Goal: Check status: Check status

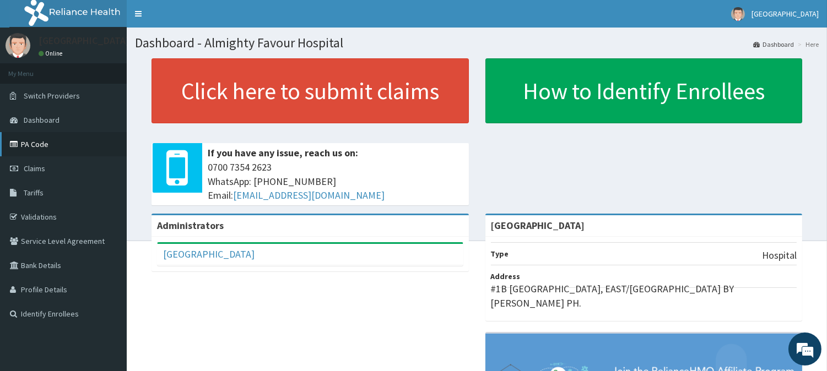
click at [34, 143] on link "PA Code" at bounding box center [63, 144] width 127 height 24
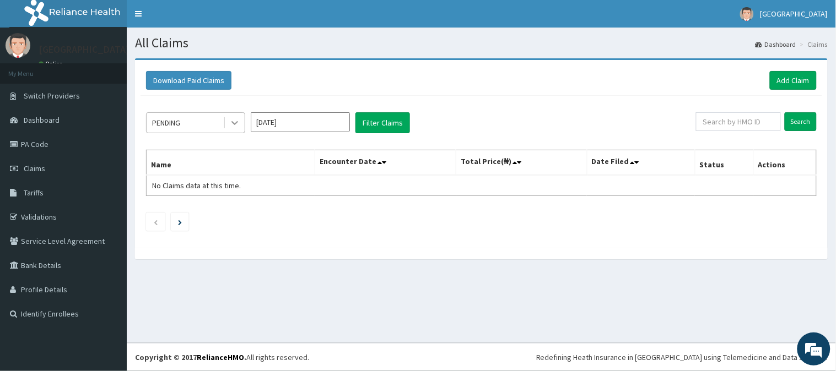
click at [231, 122] on icon at bounding box center [234, 122] width 11 height 11
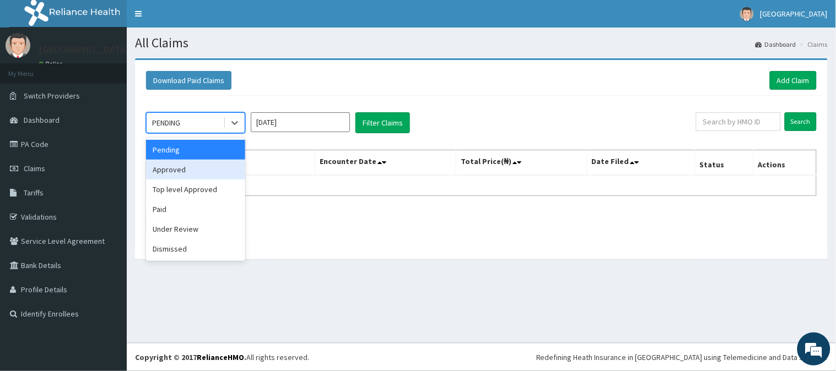
click at [213, 169] on div "Approved" at bounding box center [195, 170] width 99 height 20
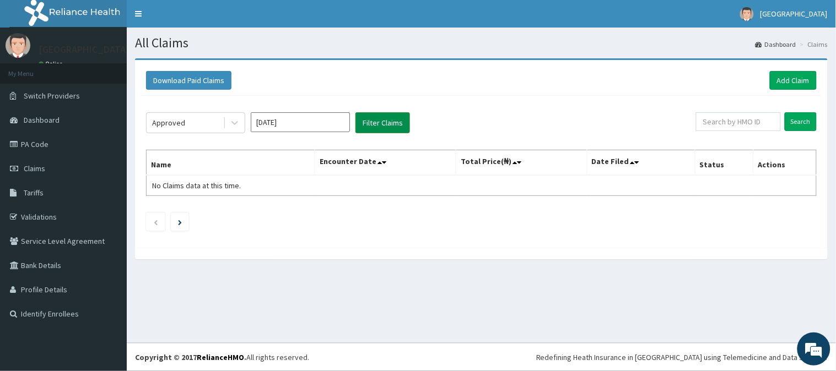
click at [388, 124] on button "Filter Claims" at bounding box center [382, 122] width 55 height 21
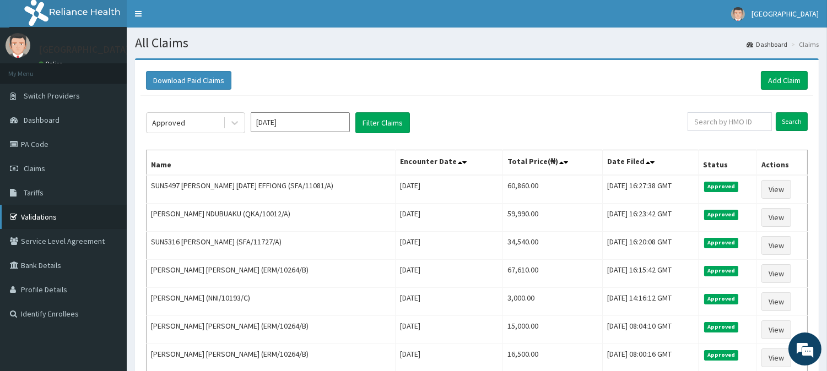
click at [51, 216] on link "Validations" at bounding box center [63, 217] width 127 height 24
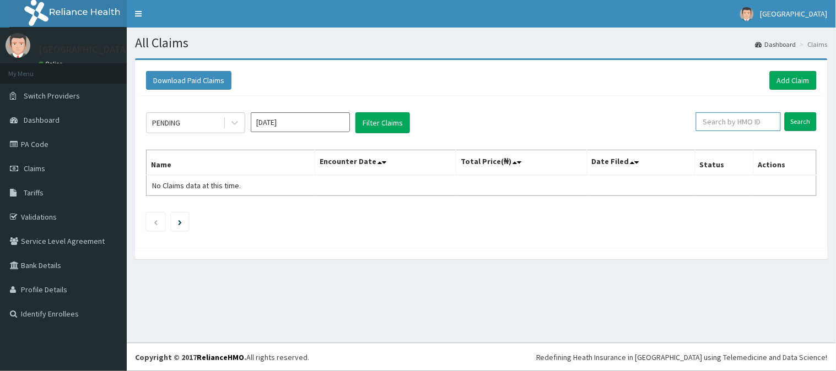
click at [723, 125] on input "text" at bounding box center [738, 121] width 85 height 19
click at [725, 127] on input "text" at bounding box center [738, 121] width 85 height 19
type input "FON/10032/D"
click at [795, 122] on input "Search" at bounding box center [800, 121] width 32 height 19
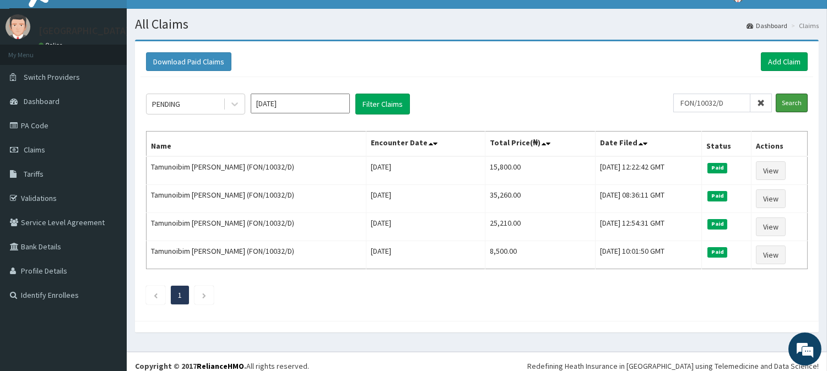
scroll to position [28, 0]
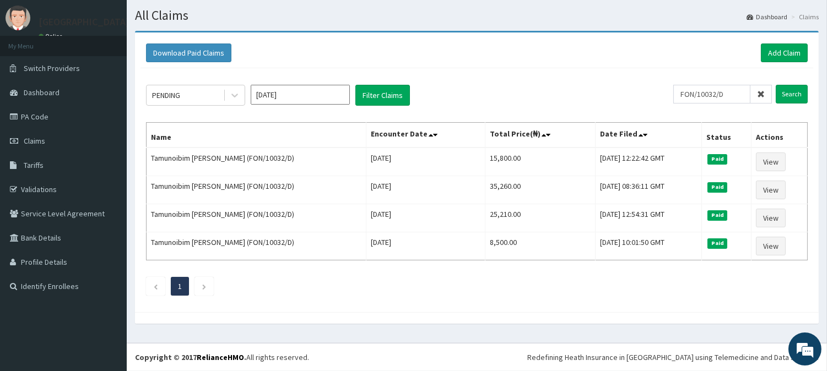
click at [288, 97] on input "Sep 2025" at bounding box center [300, 95] width 99 height 20
click at [36, 189] on link "Validations" at bounding box center [63, 189] width 127 height 24
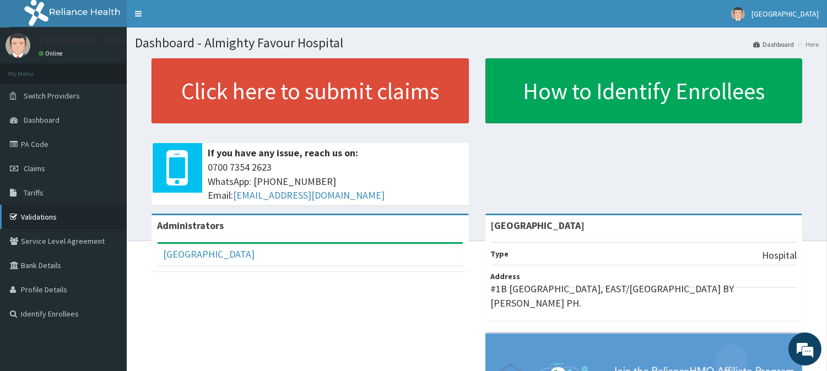
click at [40, 216] on link "Validations" at bounding box center [63, 217] width 127 height 24
